Goal: Complete application form

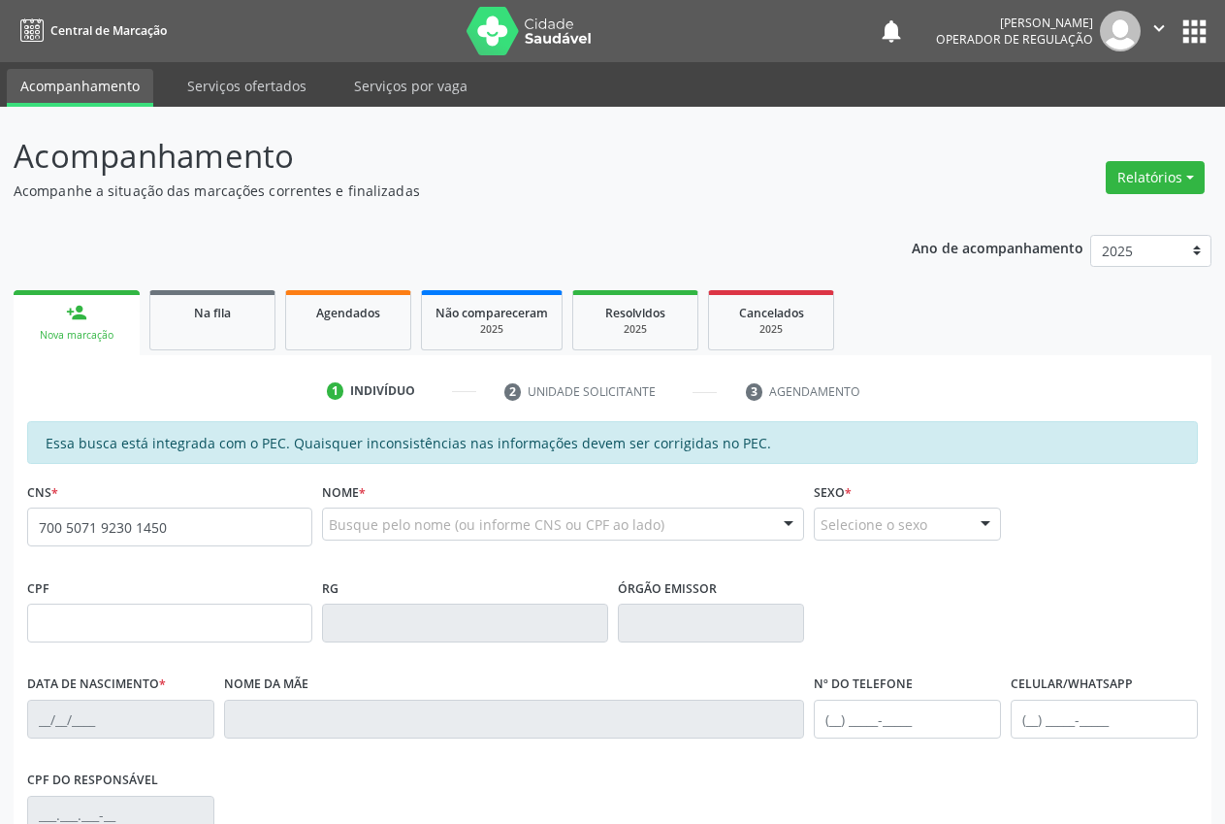
type input "700 5071 9230 1450"
type input "667.273.834-72"
type input "[DATE]"
type input "[PERSON_NAME]"
type input "[PHONE_NUMBER]"
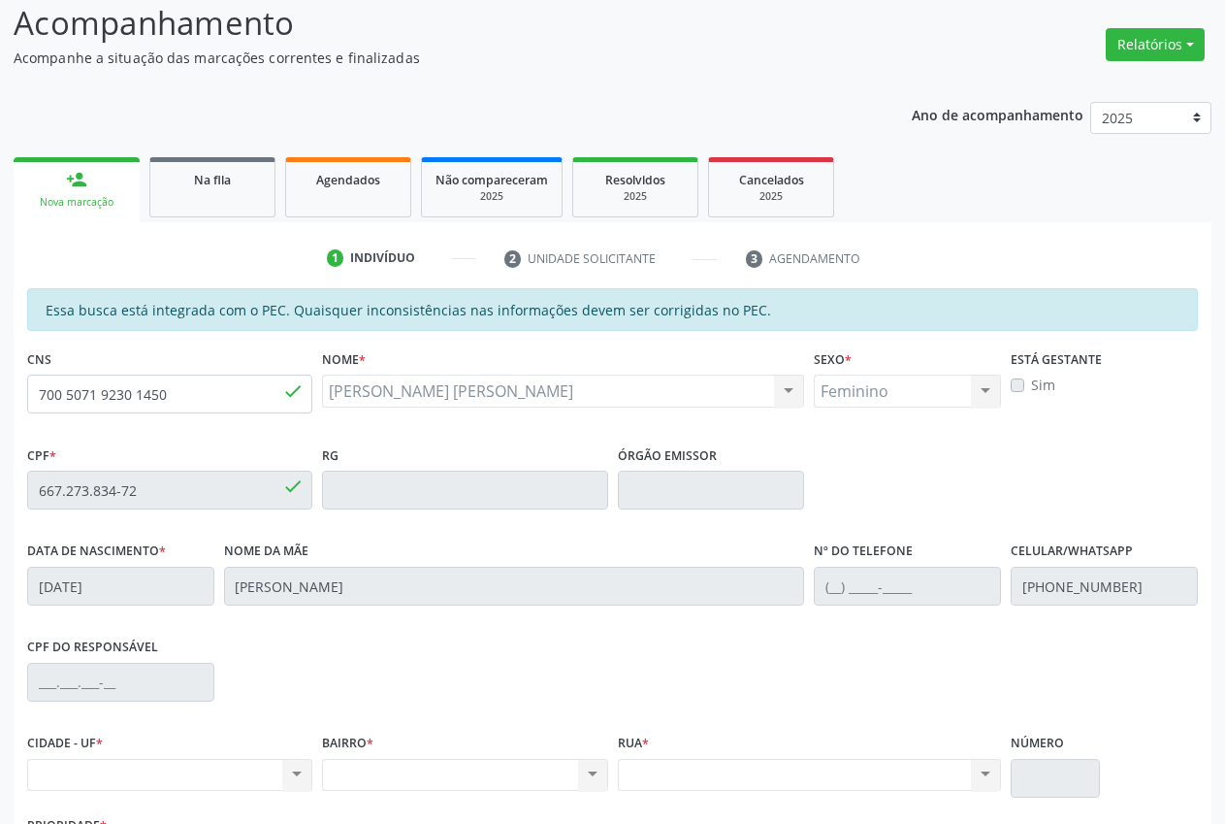
scroll to position [284, 0]
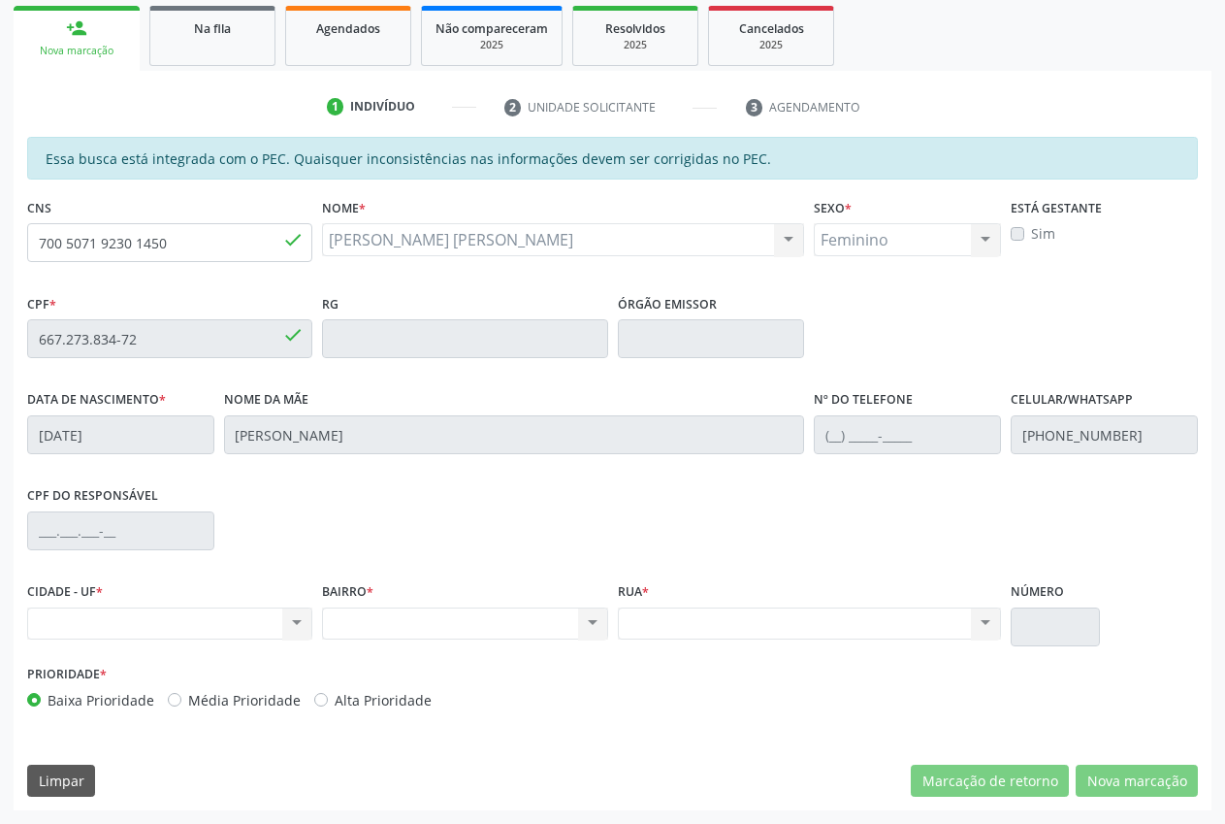
click at [199, 631] on div "Nenhum resultado encontrado para: " " Não há nenhuma opção para ser exibida." at bounding box center [169, 623] width 285 height 33
click at [205, 616] on div "Nenhum resultado encontrado para: " " Não há nenhuma opção para ser exibida." at bounding box center [169, 623] width 285 height 33
drag, startPoint x: 173, startPoint y: 641, endPoint x: 172, endPoint y: 616, distance: 25.2
click at [172, 638] on div "CIDADE - UF * Nenhum resultado encontrado para: " " Não há nenhuma opção para s…" at bounding box center [169, 618] width 295 height 82
drag, startPoint x: 172, startPoint y: 615, endPoint x: 277, endPoint y: 629, distance: 106.6
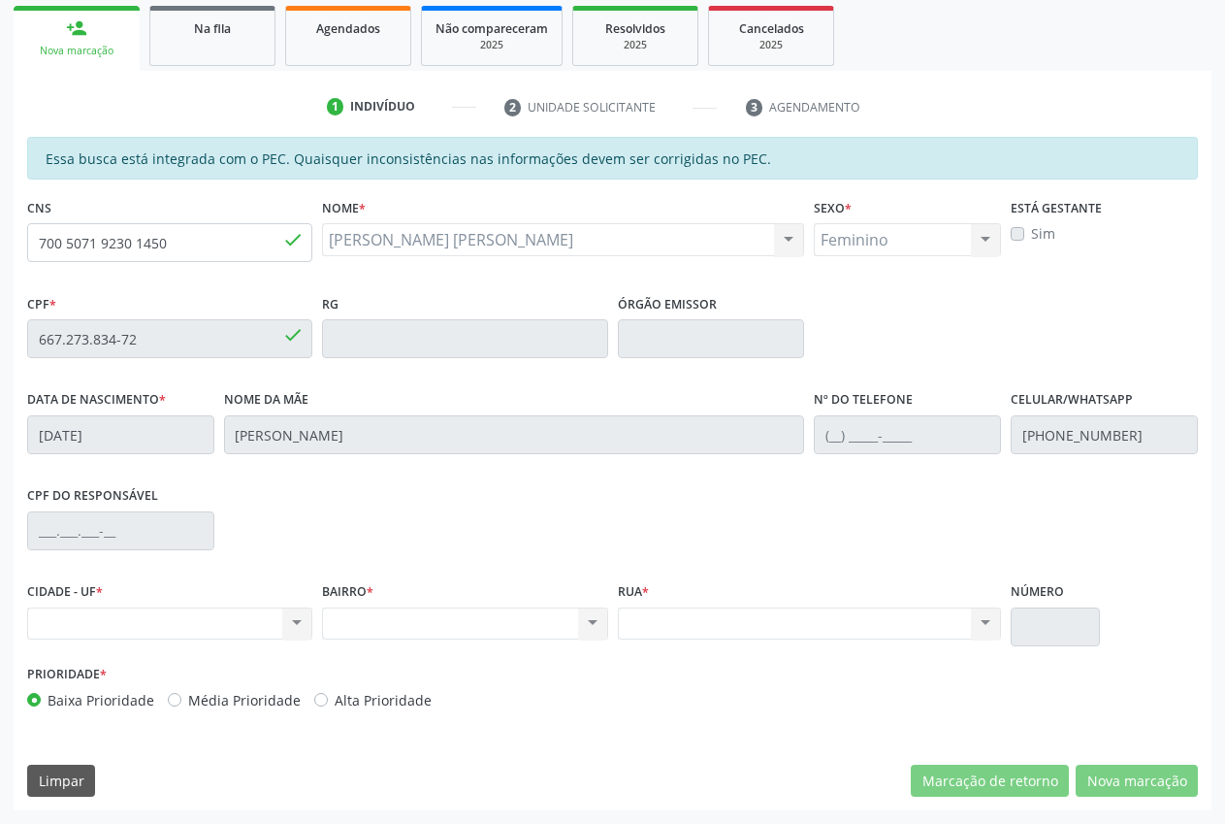
click at [182, 620] on div "Nenhum resultado encontrado para: " " Não há nenhuma opção para ser exibida." at bounding box center [169, 623] width 285 height 33
drag, startPoint x: 279, startPoint y: 629, endPoint x: 285, endPoint y: 620, distance: 10.5
click at [281, 626] on div "Nenhum resultado encontrado para: " " Não há nenhuma opção para ser exibida." at bounding box center [169, 623] width 285 height 33
drag, startPoint x: 285, startPoint y: 620, endPoint x: 279, endPoint y: 546, distance: 73.9
click at [286, 617] on div "Nenhum resultado encontrado para: " " Não há nenhuma opção para ser exibida." at bounding box center [169, 623] width 285 height 33
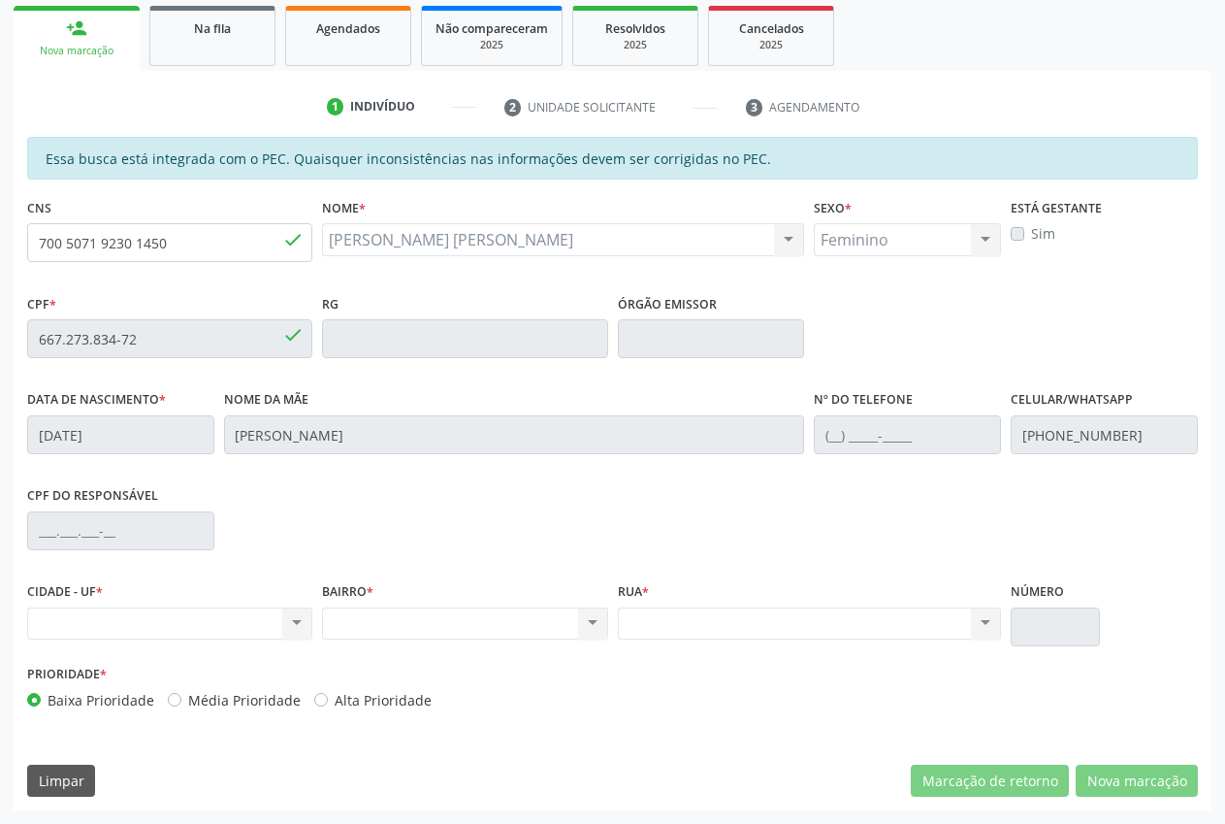
click at [588, 633] on div "Nenhum resultado encontrado para: " " Não há nenhuma opção para ser exibida." at bounding box center [464, 623] width 285 height 33
click at [580, 613] on div "Nenhum resultado encontrado para: " " Não há nenhuma opção para ser exibida." at bounding box center [464, 623] width 285 height 33
click at [575, 602] on div "BAIRRO * Nenhum resultado encontrado para: " " Não há nenhuma opção para ser ex…" at bounding box center [464, 608] width 285 height 62
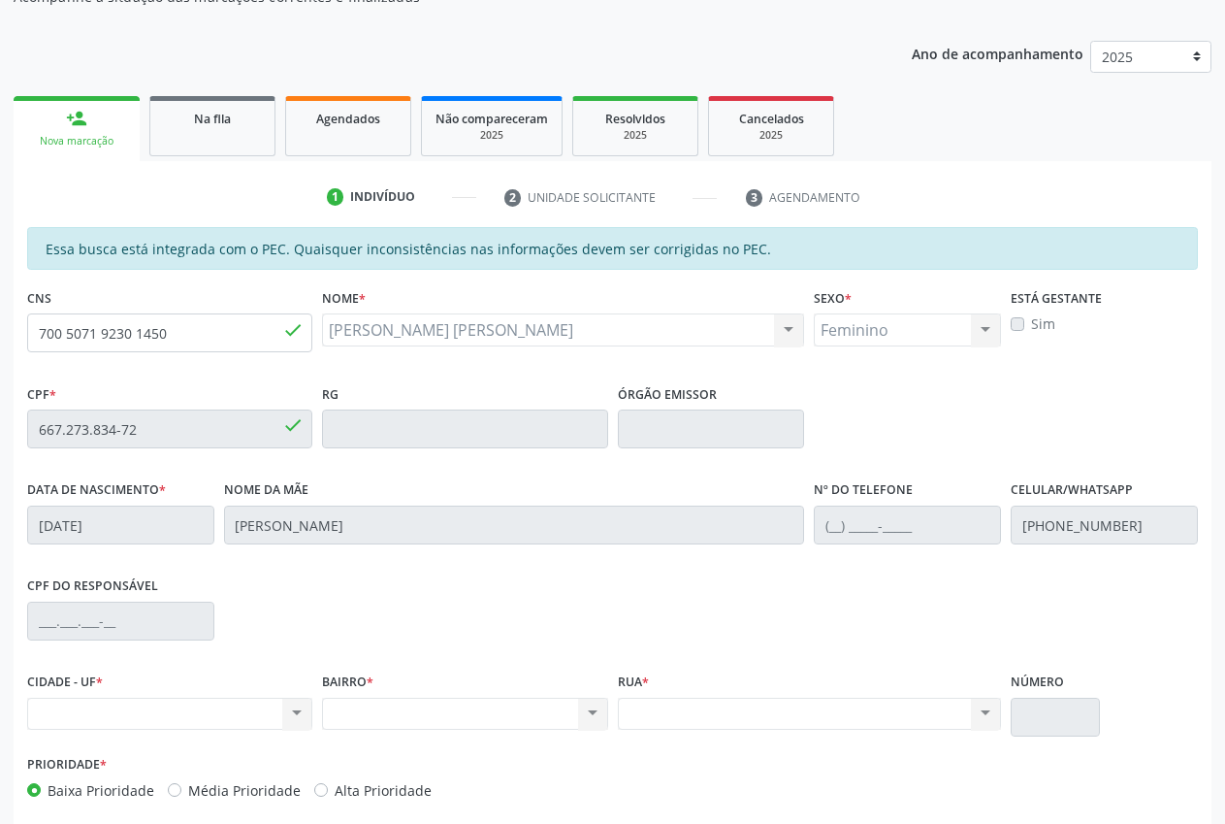
scroll to position [192, 0]
